Goal: Task Accomplishment & Management: Complete application form

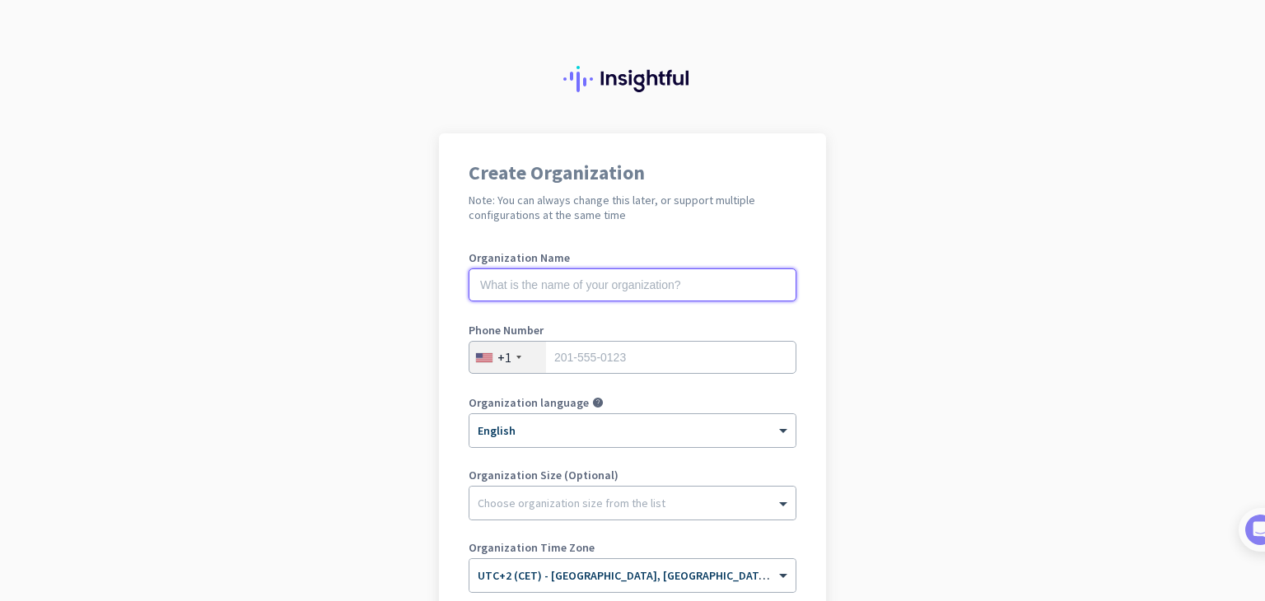
click at [540, 290] on input "text" at bounding box center [633, 284] width 328 height 33
type input "Ь"
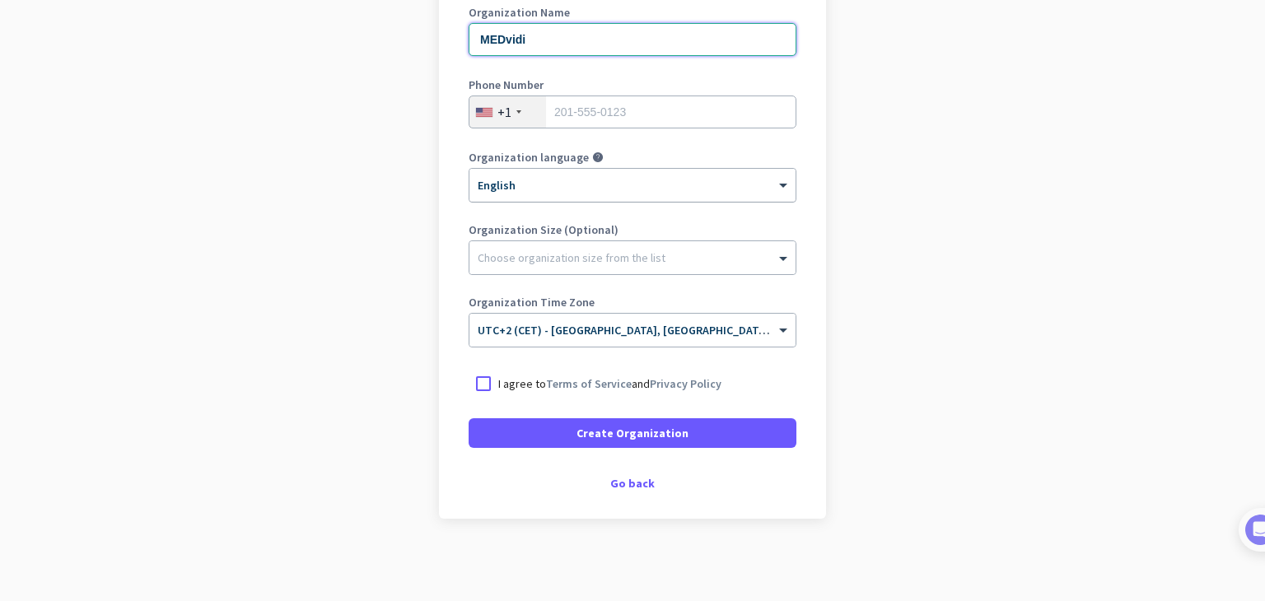
type input "MEDvidi"
click at [626, 184] on div at bounding box center [632, 180] width 326 height 14
click at [626, 185] on div at bounding box center [632, 180] width 326 height 14
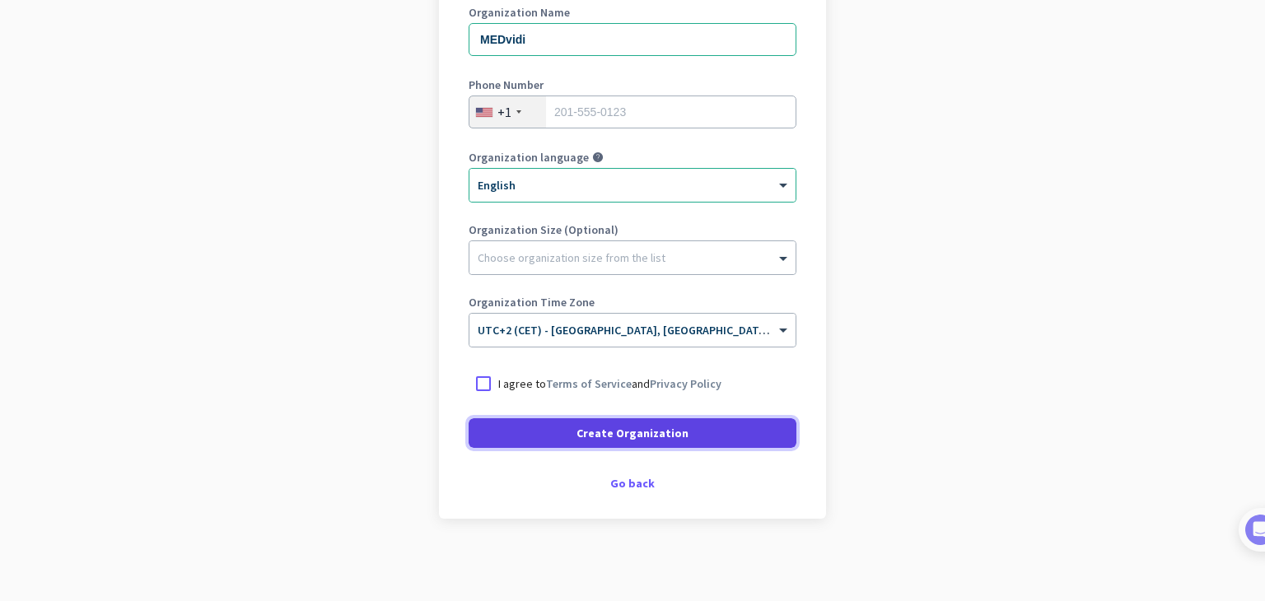
click at [593, 438] on span "Create Organization" at bounding box center [632, 433] width 112 height 16
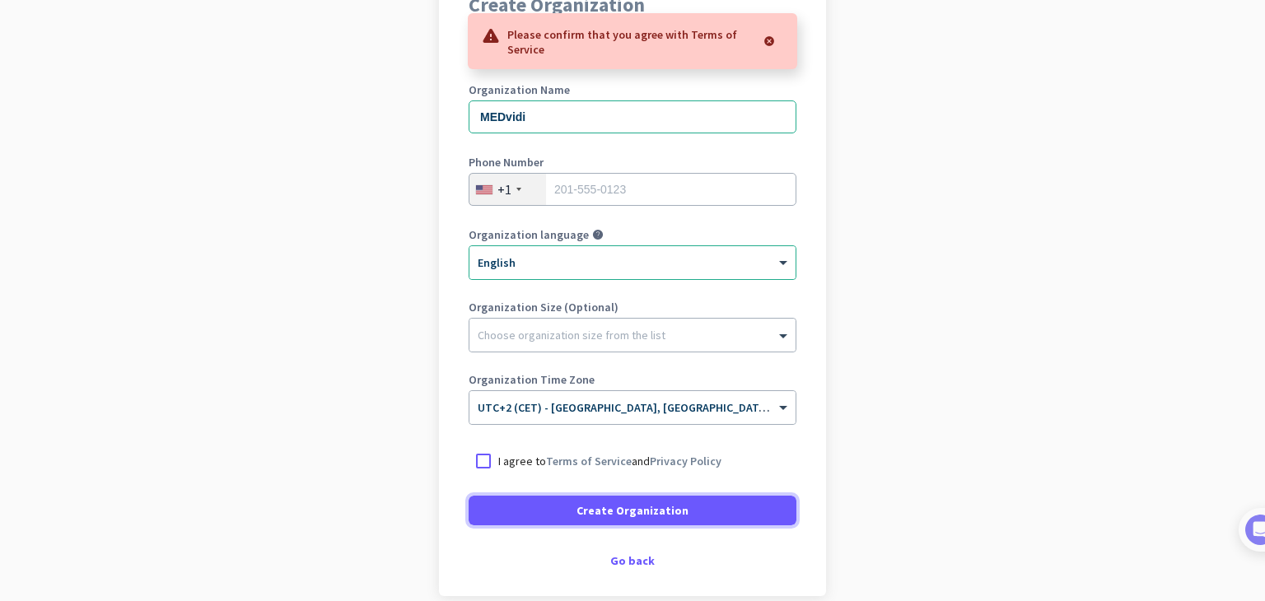
scroll to position [163, 0]
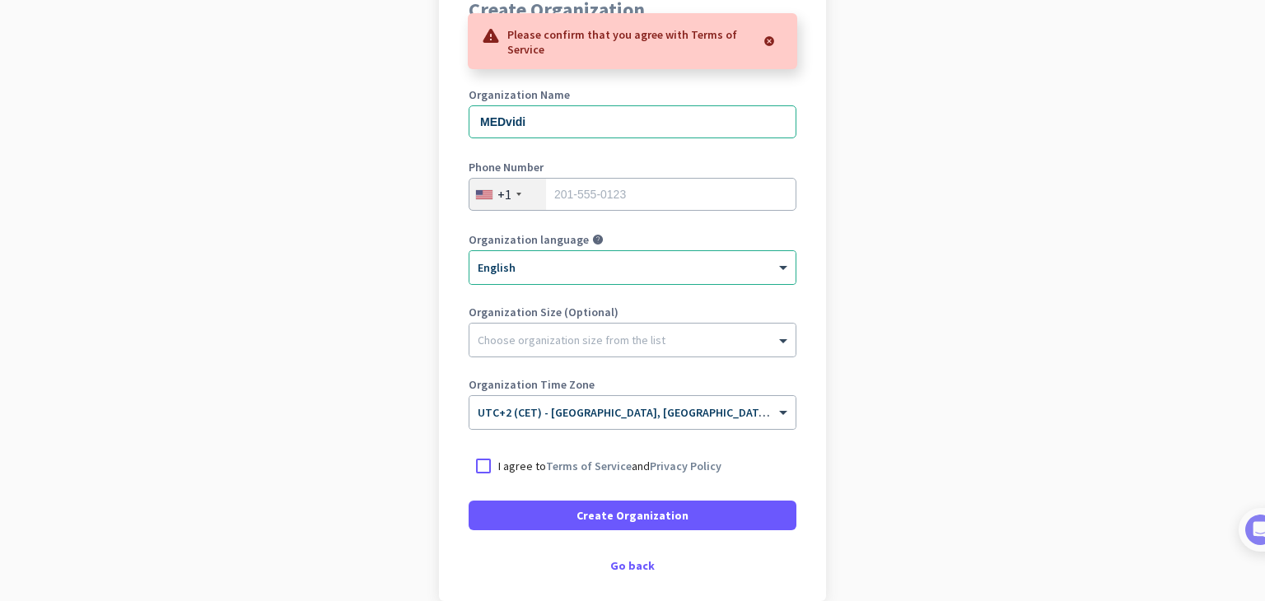
click at [497, 190] on div "+1" at bounding box center [504, 194] width 14 height 16
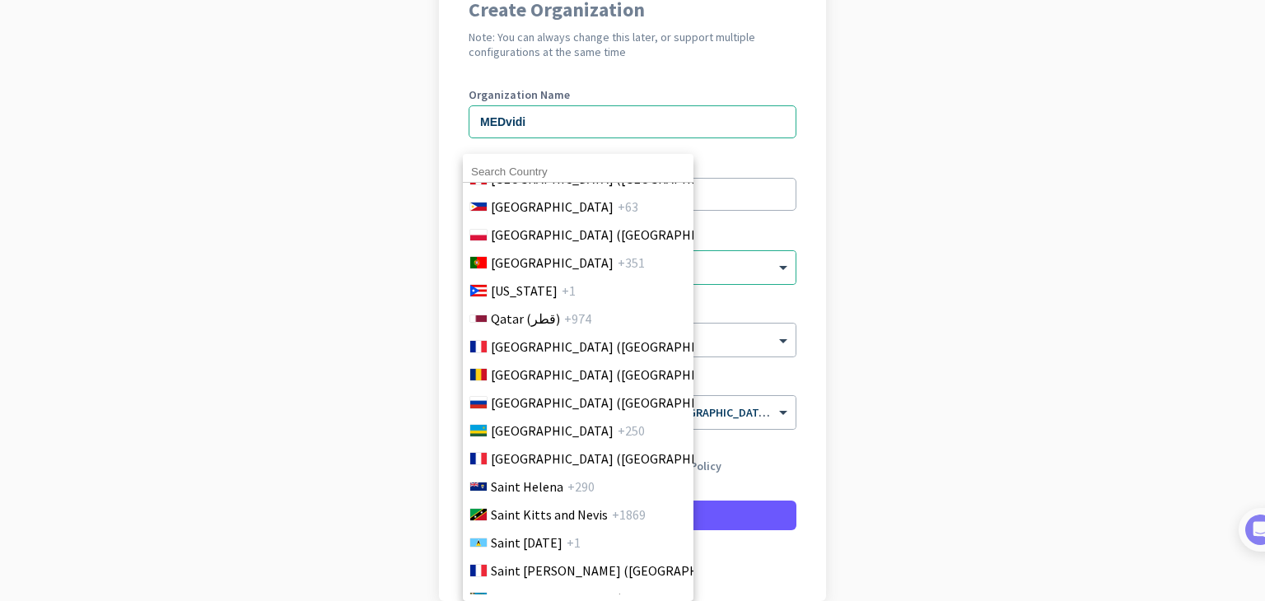
scroll to position [4941, 0]
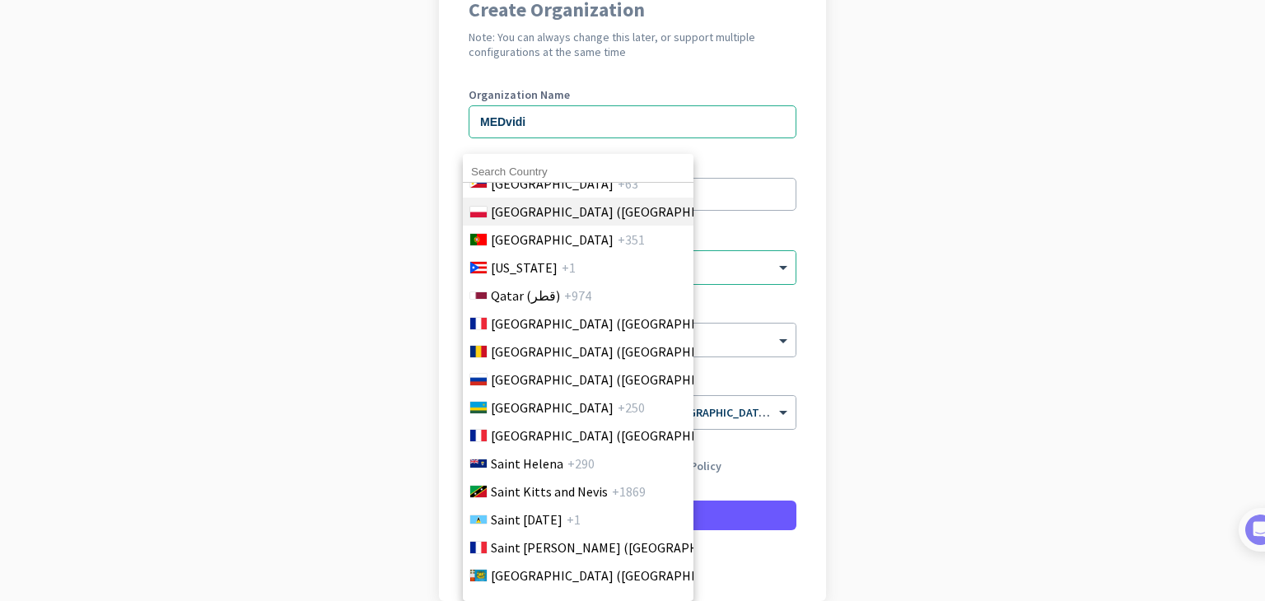
click at [556, 208] on span "[GEOGRAPHIC_DATA] ([GEOGRAPHIC_DATA])" at bounding box center [619, 212] width 257 height 20
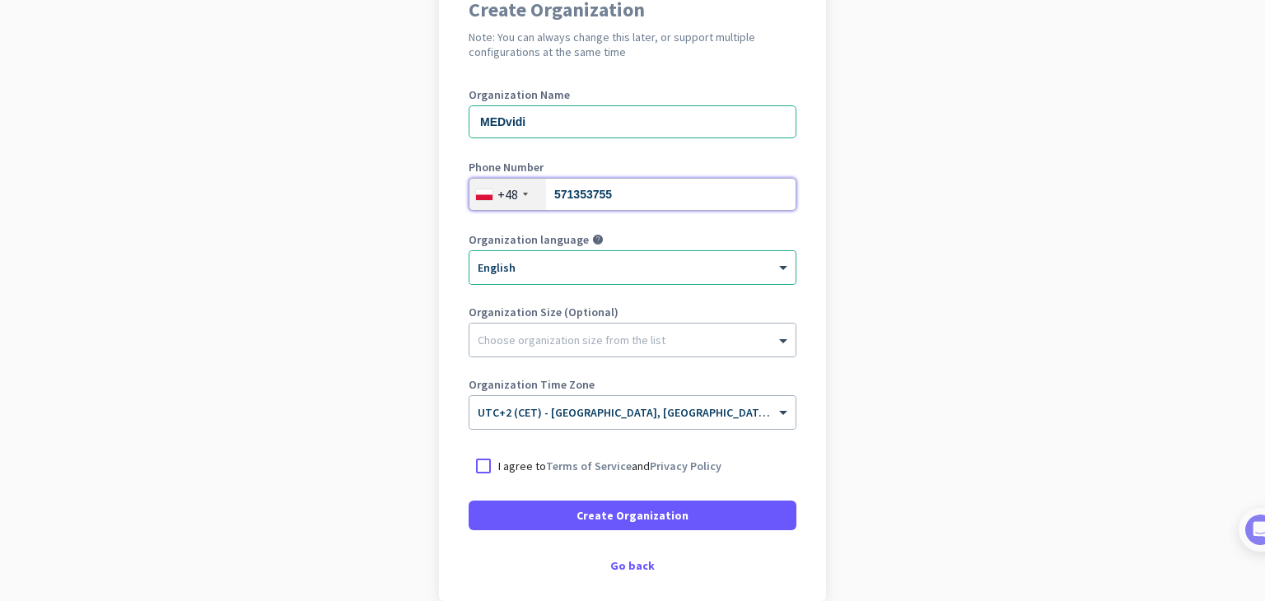
type input "571353755"
click at [906, 192] on app-onboarding-organization "Create Organization Note: You can always change this later, or support multiple…" at bounding box center [632, 326] width 1265 height 713
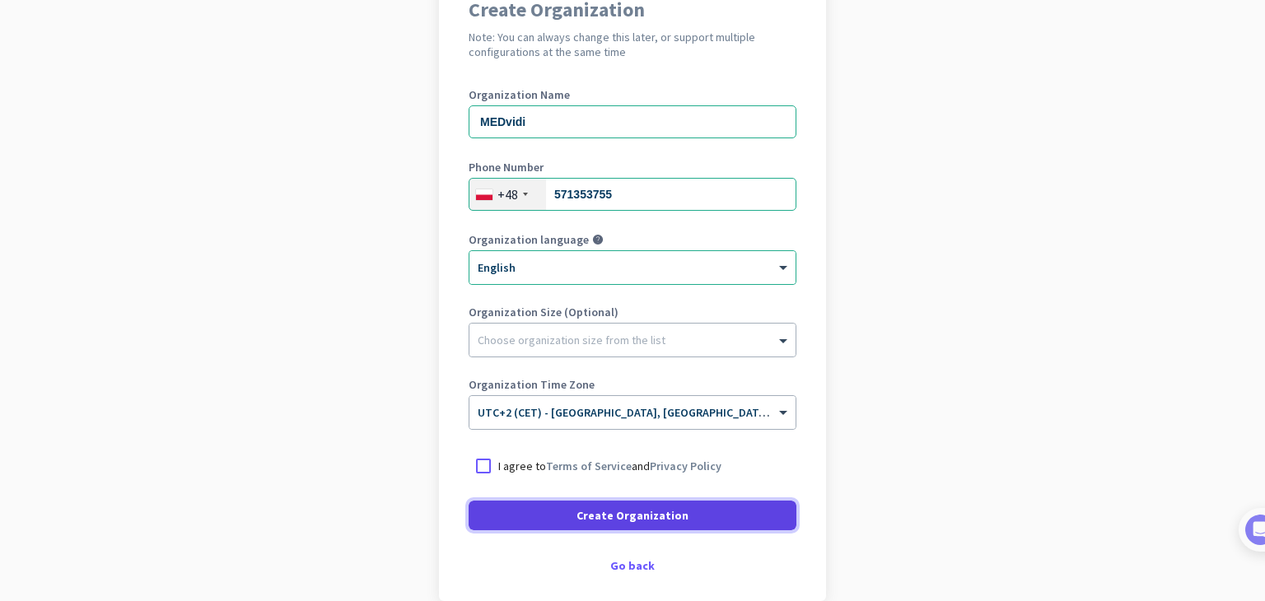
click at [618, 525] on span at bounding box center [633, 516] width 328 height 40
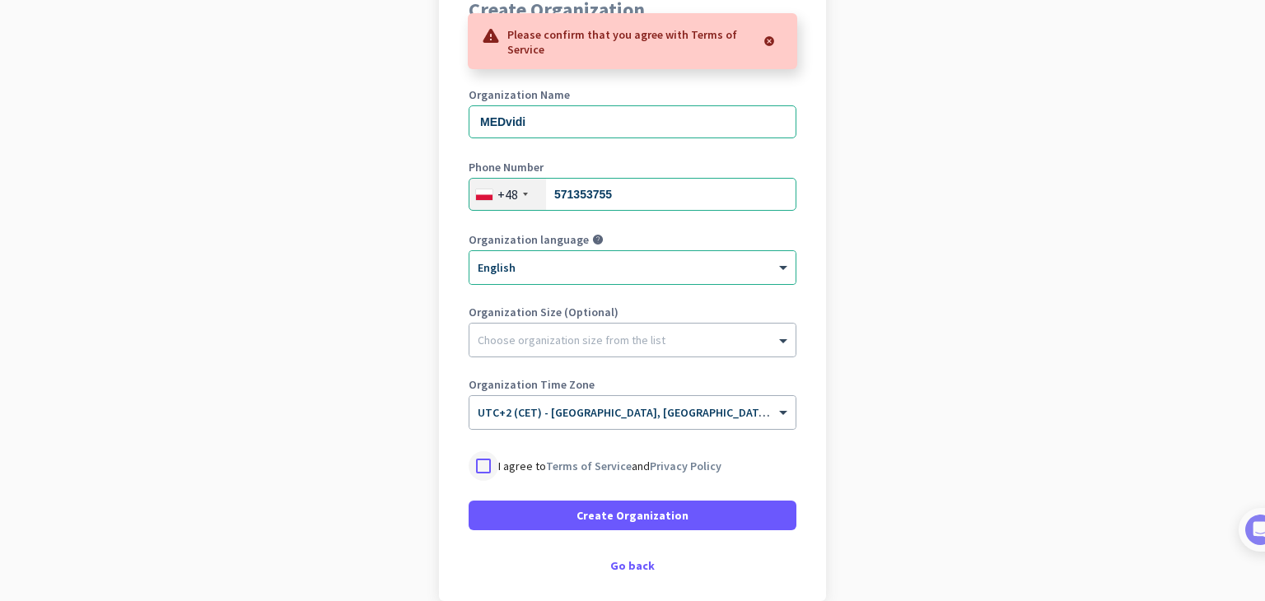
click at [478, 467] on div at bounding box center [484, 466] width 30 height 30
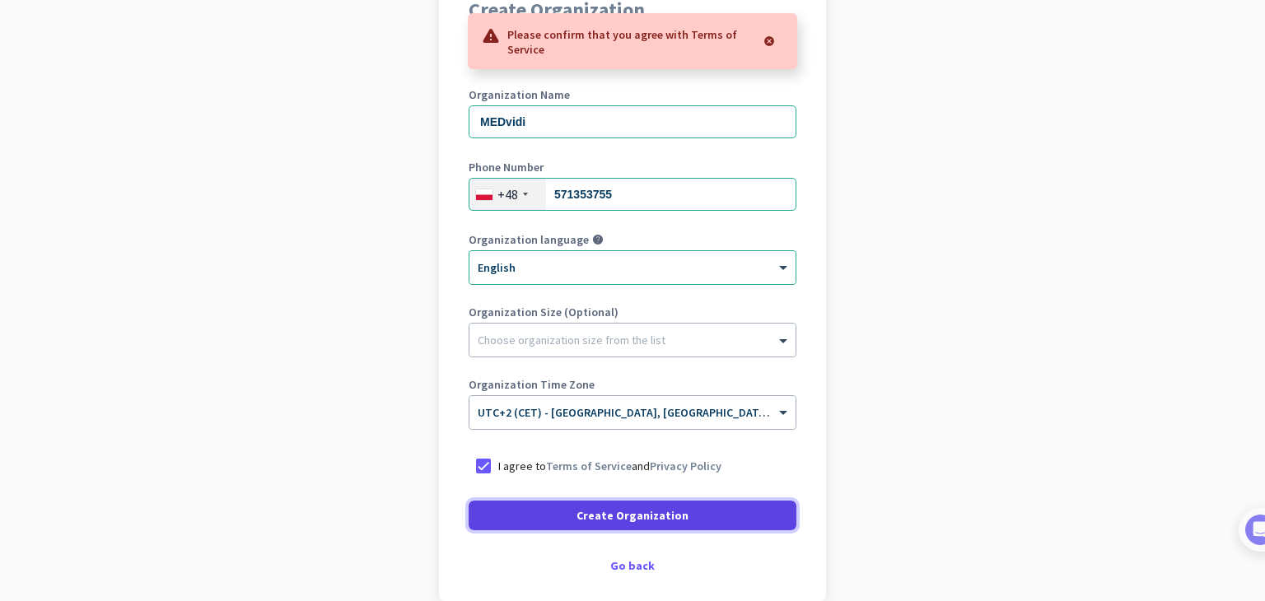
click at [522, 512] on span at bounding box center [633, 516] width 328 height 40
